Goal: Information Seeking & Learning: Understand process/instructions

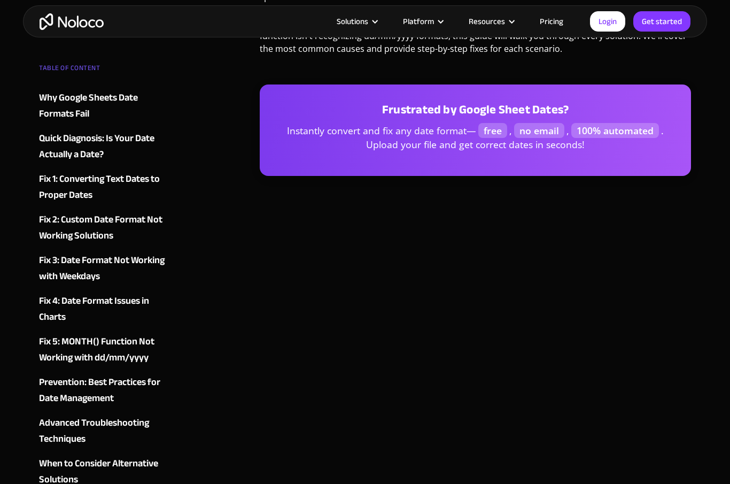
scroll to position [543, 0]
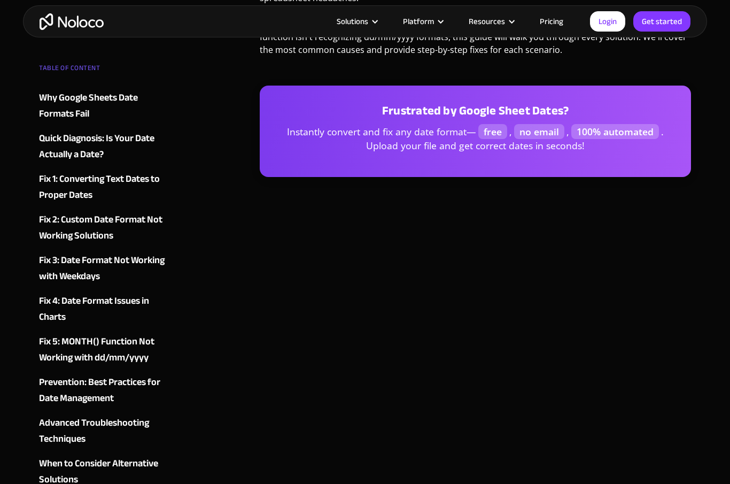
drag, startPoint x: 474, startPoint y: 127, endPoint x: 588, endPoint y: 179, distance: 125.3
click at [588, 179] on div "Frustrated by Google Sheet Dates? Instantly convert and fix any date format— fr…" at bounding box center [475, 131] width 431 height 134
click at [588, 178] on div "Frustrated by Google Sheet Dates? Instantly convert and fix any date format— fr…" at bounding box center [475, 131] width 431 height 134
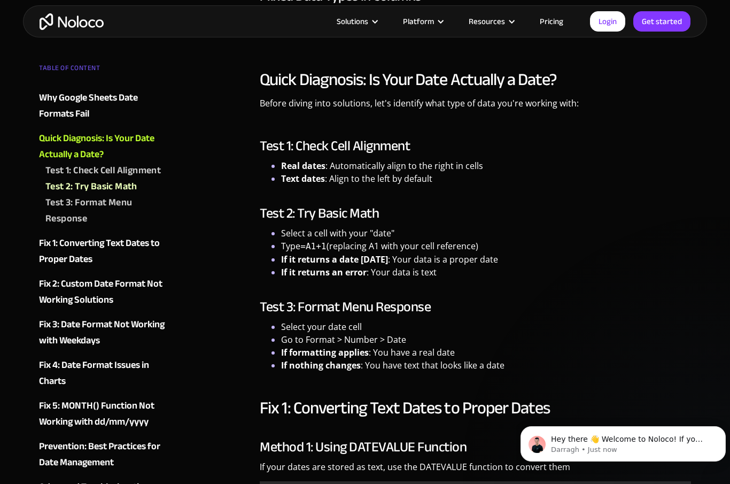
scroll to position [0, 0]
drag, startPoint x: 279, startPoint y: 179, endPoint x: 461, endPoint y: 186, distance: 181.3
click at [461, 186] on div "Quick Diagnosis: Is Your Date Actually a Date? Before diving into solutions, le…" at bounding box center [475, 220] width 431 height 302
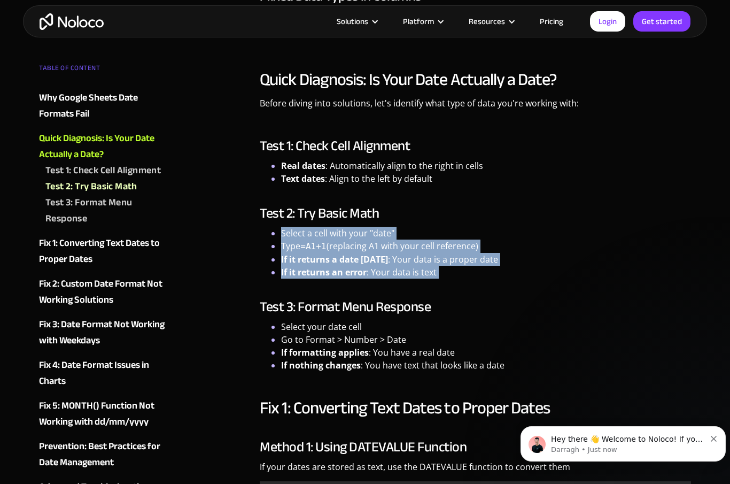
drag, startPoint x: 277, startPoint y: 231, endPoint x: 459, endPoint y: 282, distance: 188.6
click at [459, 282] on div "Quick Diagnosis: Is Your Date Actually a Date? Before diving into solutions, le…" at bounding box center [475, 220] width 431 height 302
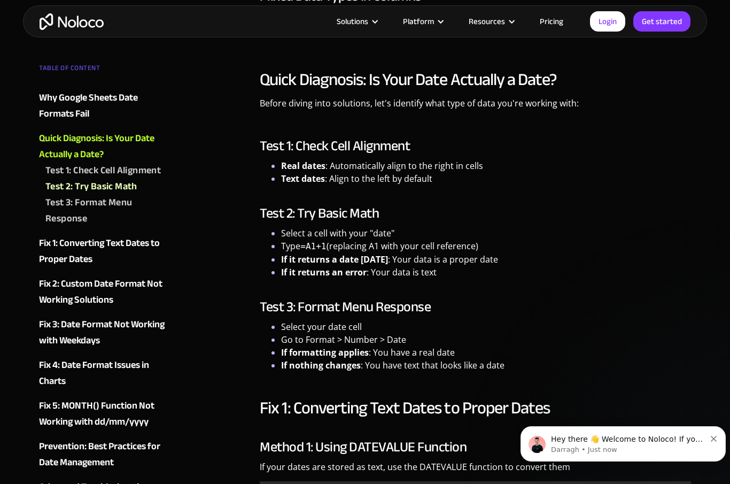
click at [459, 282] on div "Quick Diagnosis: Is Your Date Actually a Date? Before diving into solutions, le…" at bounding box center [475, 220] width 431 height 302
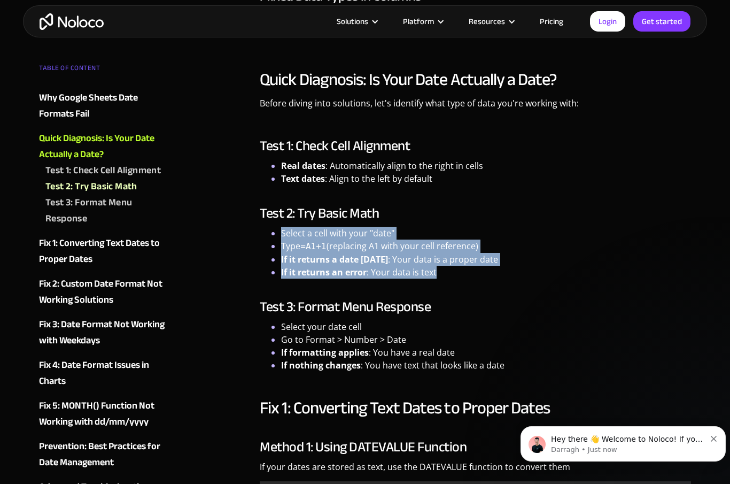
drag, startPoint x: 450, startPoint y: 271, endPoint x: 281, endPoint y: 235, distance: 173.3
click at [281, 235] on ul "Select a cell with your "date" Type =A1+1 (replacing A1 with your cell referenc…" at bounding box center [475, 253] width 431 height 52
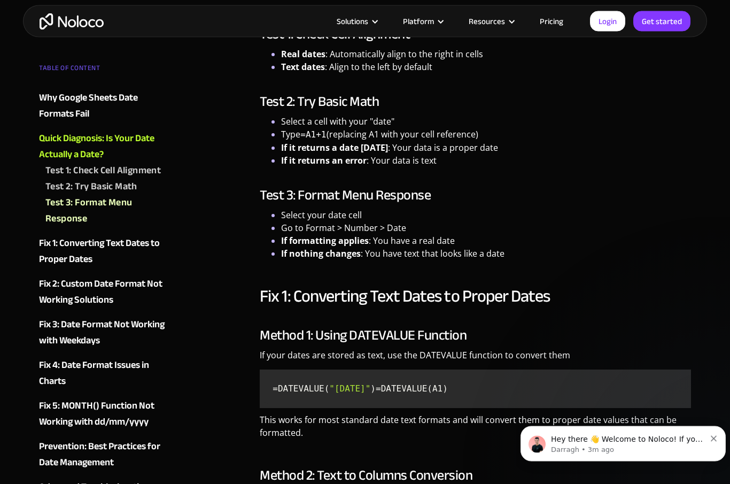
scroll to position [1508, 0]
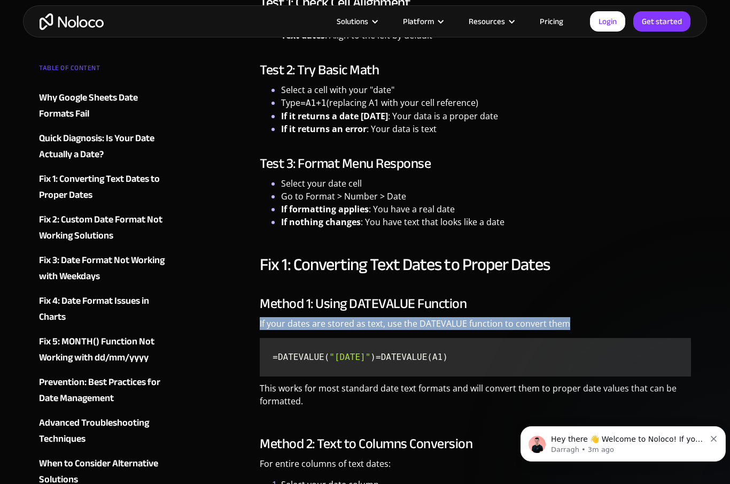
drag, startPoint x: 250, startPoint y: 322, endPoint x: 587, endPoint y: 322, distance: 337.1
click at [587, 322] on p "If your dates are stored as text, use the DATEVALUE function to convert them" at bounding box center [475, 327] width 431 height 21
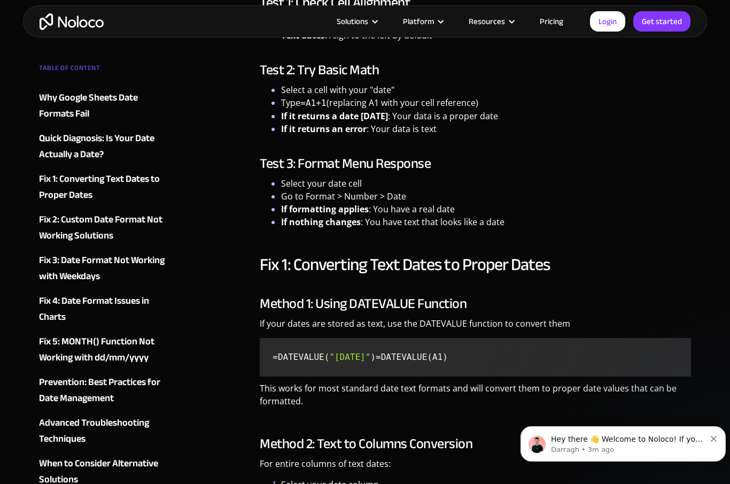
click at [387, 346] on code "=DATEVALUE( "[DATE]" ) =DATEVALUE(A1)" at bounding box center [475, 357] width 423 height 30
drag, startPoint x: 270, startPoint y: 357, endPoint x: 404, endPoint y: 359, distance: 134.1
click at [404, 359] on code "=DATEVALUE( "[DATE]" ) =DATEVALUE(A1)" at bounding box center [475, 357] width 423 height 30
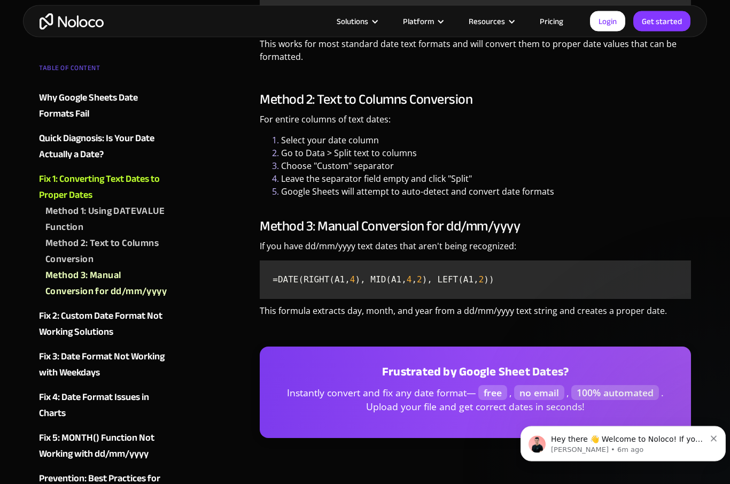
scroll to position [1852, 0]
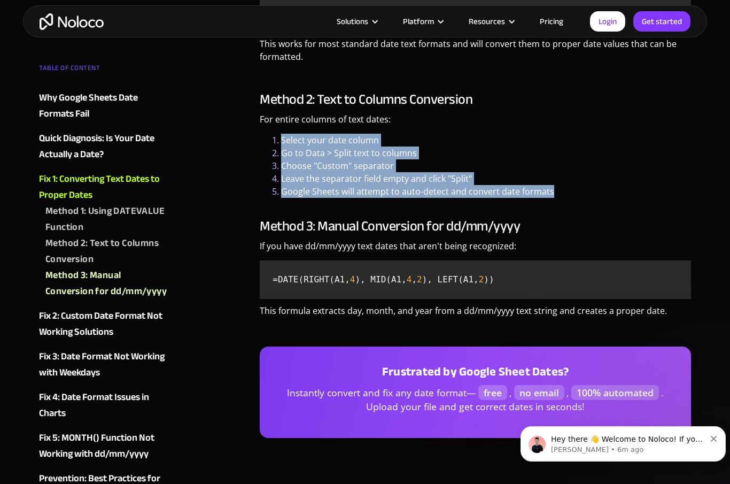
drag, startPoint x: 282, startPoint y: 153, endPoint x: 562, endPoint y: 203, distance: 285.0
click at [562, 198] on ol "Select your date column Go to Data > Split text to columns Choose "Custom" sepa…" at bounding box center [475, 166] width 431 height 64
click at [558, 198] on li "Google Sheets will attempt to auto-detect and convert date formats" at bounding box center [486, 191] width 410 height 13
click at [559, 198] on li "Google Sheets will attempt to auto-detect and convert date formats" at bounding box center [486, 191] width 410 height 13
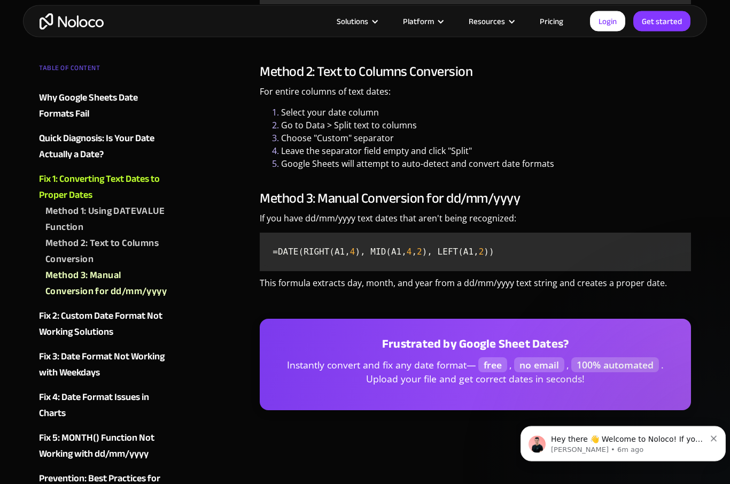
scroll to position [1888, 0]
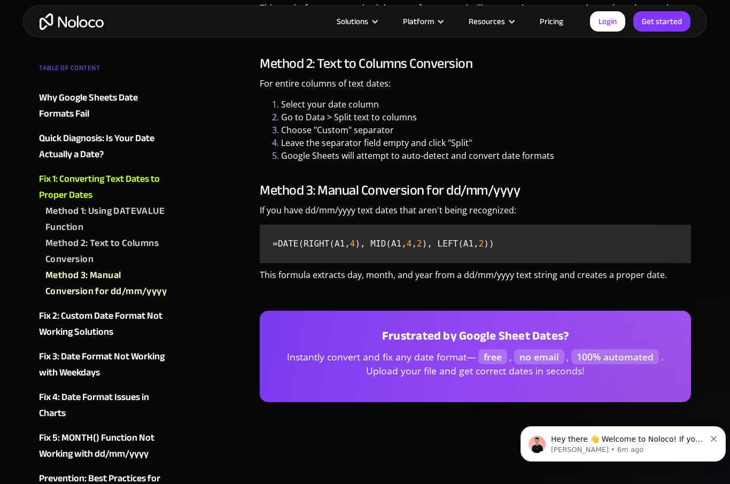
drag, startPoint x: 269, startPoint y: 259, endPoint x: 522, endPoint y: 246, distance: 253.1
click at [522, 246] on code "=DATE(RIGHT(A1, 4 ), MID(A1, 4 , 2 ), LEFT(A1, 2 ))" at bounding box center [475, 244] width 423 height 30
drag, startPoint x: 520, startPoint y: 249, endPoint x: 274, endPoint y: 261, distance: 246.6
click at [274, 259] on code "=DATE(RIGHT(A1, 4 ), MID(A1, 4 , 2 ), LEFT(A1, 2 ))" at bounding box center [475, 244] width 423 height 30
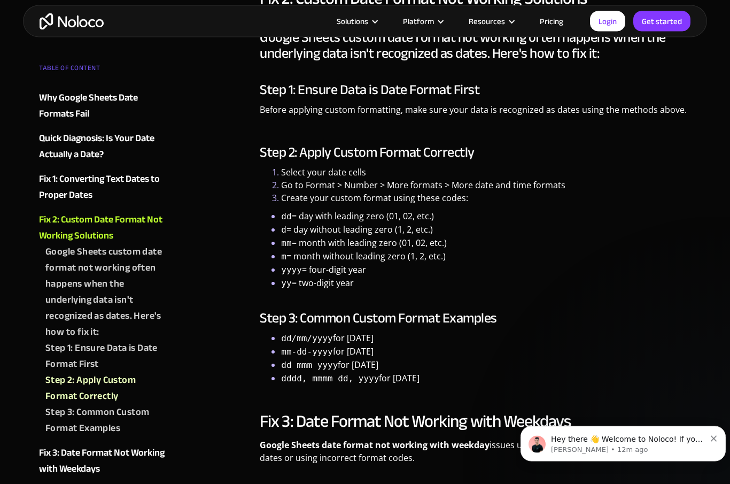
scroll to position [2731, 0]
